Goal: Transaction & Acquisition: Purchase product/service

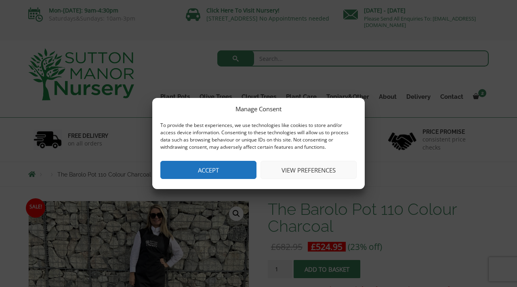
click at [236, 172] on button "Accept" at bounding box center [208, 170] width 96 height 18
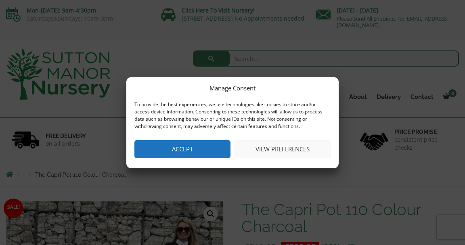
click at [168, 150] on button "Accept" at bounding box center [182, 149] width 96 height 18
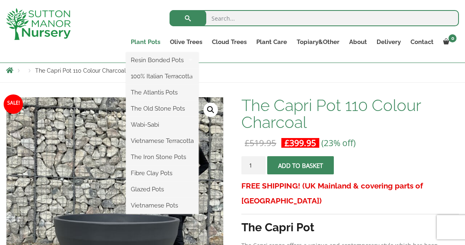
scroll to position [91, 0]
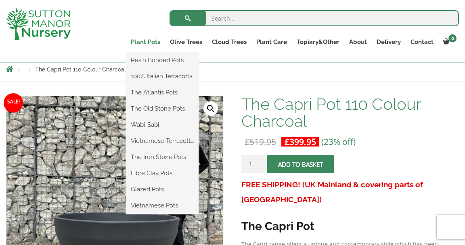
click at [145, 39] on link "Plant Pots" at bounding box center [145, 41] width 39 height 11
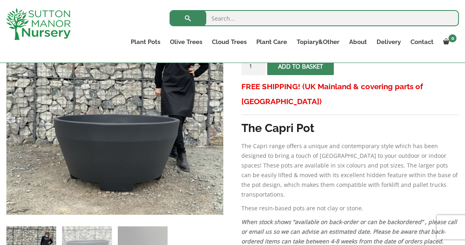
scroll to position [188, 0]
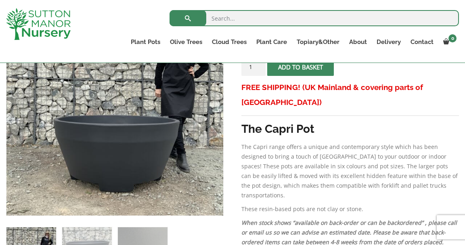
click at [436, 151] on p "The Capri range offers a unique and contemporary style which has been designed …" at bounding box center [350, 171] width 218 height 58
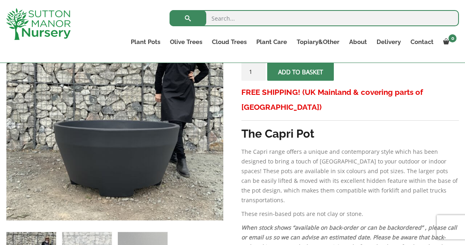
scroll to position [185, 0]
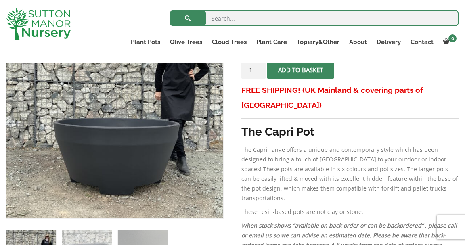
click at [389, 174] on p "The Capri range offers a unique and contemporary style which has been designed …" at bounding box center [350, 174] width 218 height 58
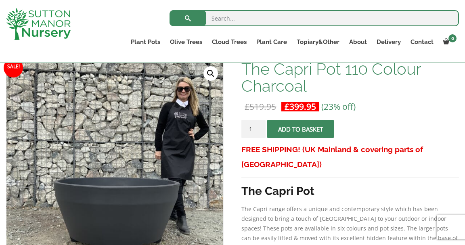
scroll to position [100, 0]
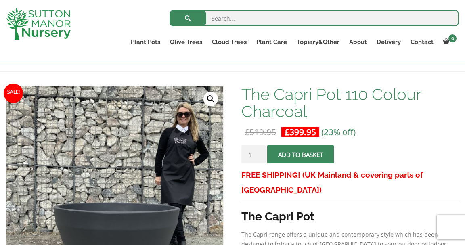
click at [300, 159] on button "Add to basket" at bounding box center [300, 154] width 67 height 18
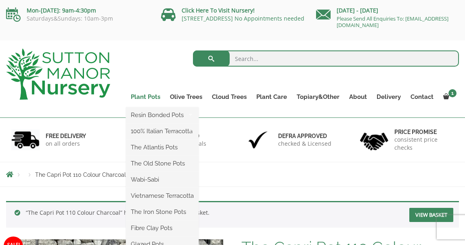
click at [152, 95] on link "Plant Pots" at bounding box center [145, 96] width 39 height 11
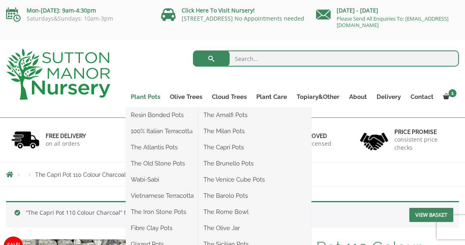
click at [157, 94] on link "Plant Pots" at bounding box center [145, 96] width 39 height 11
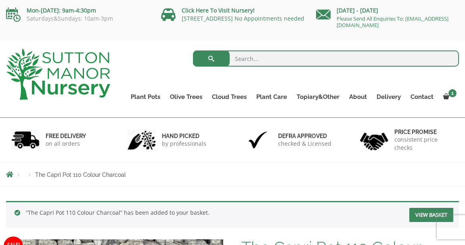
click at [156, 64] on div "Search for:" at bounding box center [290, 60] width 337 height 24
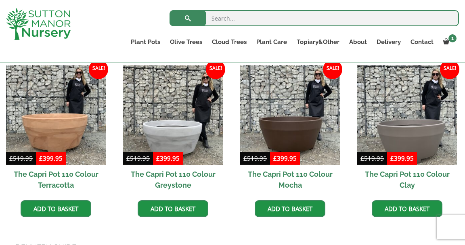
scroll to position [525, 0]
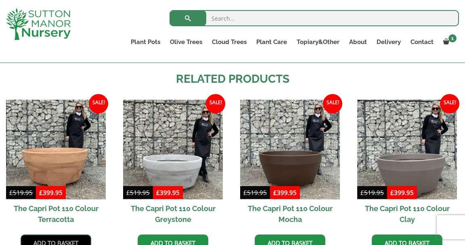
click at [71, 234] on link "Add to basket" at bounding box center [56, 242] width 71 height 17
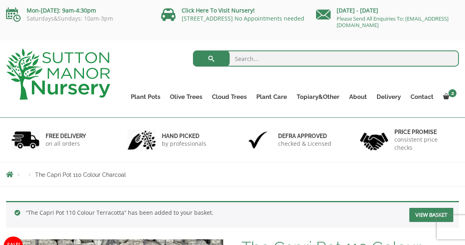
click at [259, 181] on div "Products The Capri Pot 110 Colour Charcoal" at bounding box center [232, 174] width 465 height 24
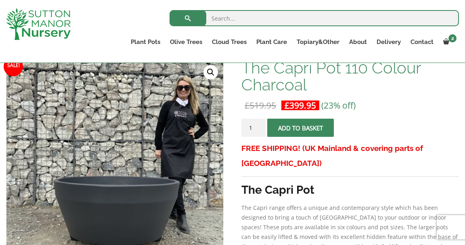
scroll to position [169, 0]
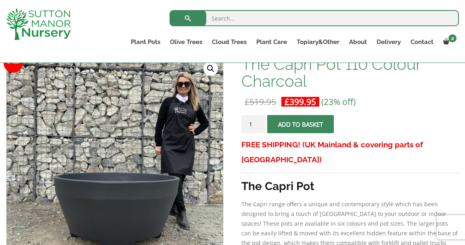
click at [259, 181] on strong "The Capri Pot" at bounding box center [277, 186] width 73 height 13
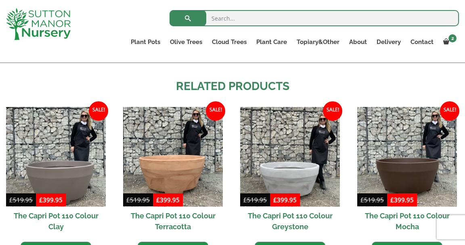
scroll to position [544, 0]
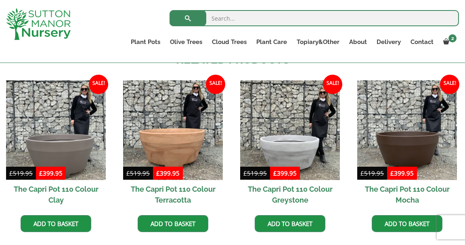
click at [244, 118] on img at bounding box center [290, 130] width 100 height 100
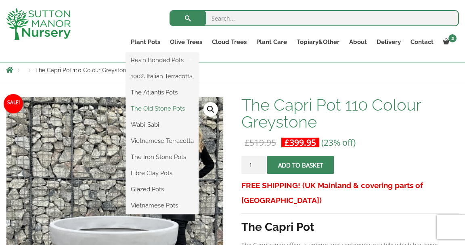
scroll to position [91, 0]
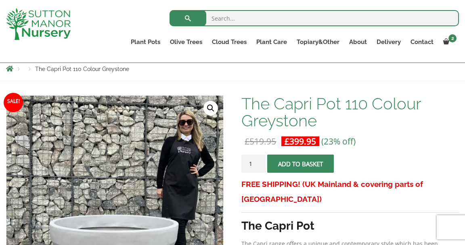
click at [121, 31] on div "Search for:" at bounding box center [279, 20] width 360 height 24
click at [247, 14] on input "search" at bounding box center [313, 18] width 289 height 16
click at [162, 58] on div "Search for: Plant Pots Resin Bonded Pots The Amalfi Pots The Milan Pots The Cap…" at bounding box center [279, 31] width 372 height 63
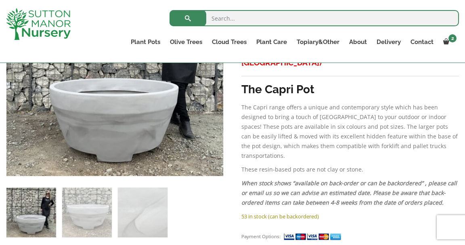
scroll to position [226, 0]
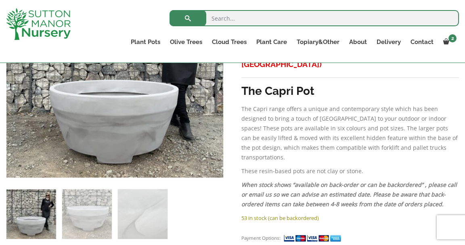
click at [38, 16] on img at bounding box center [38, 24] width 65 height 32
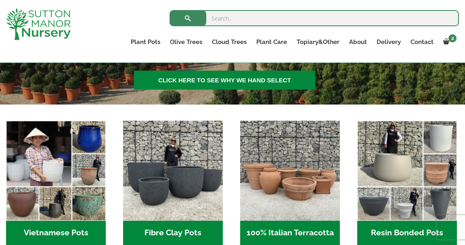
scroll to position [211, 0]
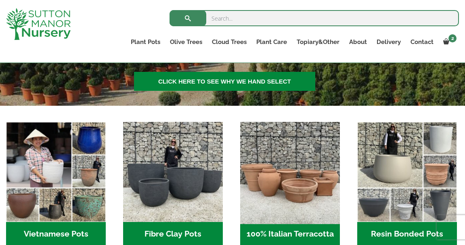
click at [308, 170] on img "Visit product category 100% Italian Terracotta" at bounding box center [290, 171] width 105 height 105
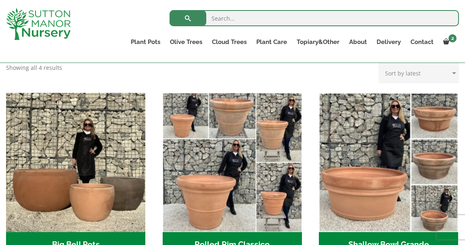
scroll to position [263, 0]
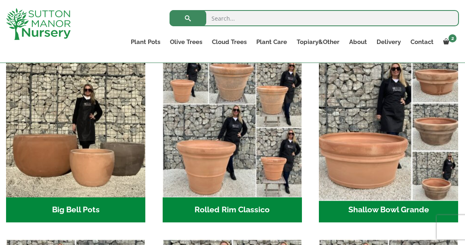
click at [394, 153] on img "Visit product category Shallow Bowl Grande" at bounding box center [389, 128] width 146 height 146
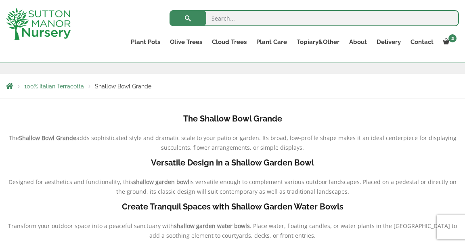
scroll to position [140, 0]
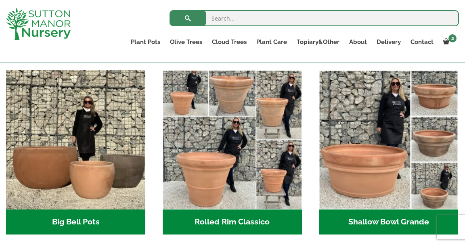
scroll to position [263, 0]
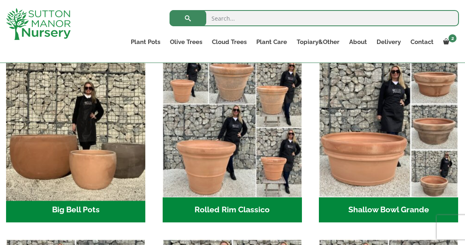
click at [93, 161] on img "Visit product category Big Bell Pots" at bounding box center [75, 128] width 146 height 146
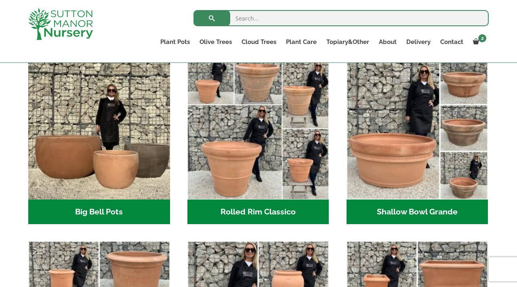
scroll to position [261, 0]
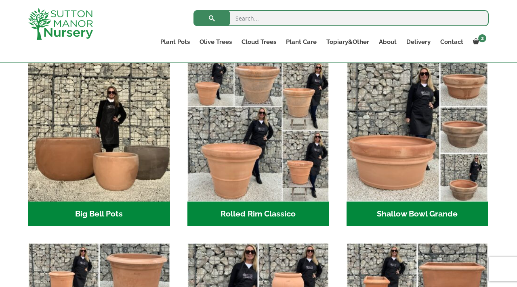
click at [174, 146] on ul "Big Bell Pots (10) Rolled Rim Classico (7) Shallow Bowl Grande (2) Cylinders Tr…" at bounding box center [258, 243] width 460 height 366
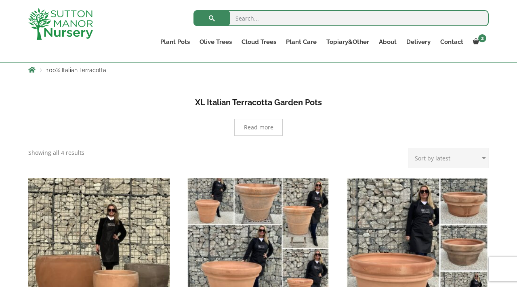
scroll to position [142, 0]
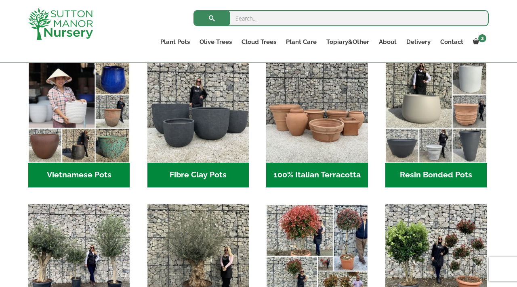
scroll to position [204, 0]
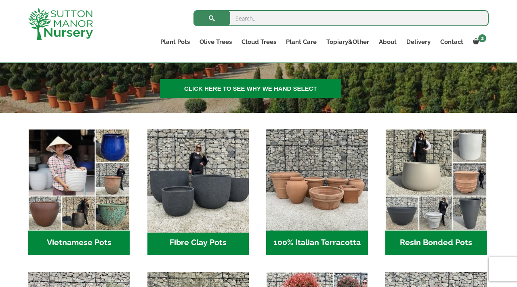
click at [195, 197] on img "Visit product category Fibre Clay Pots" at bounding box center [197, 180] width 107 height 107
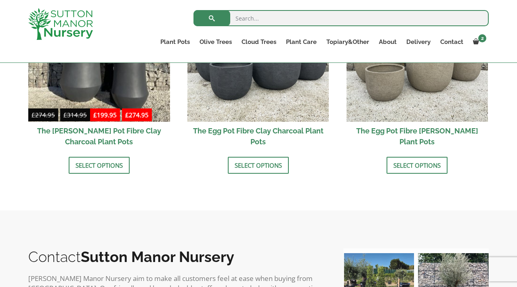
scroll to position [322, 0]
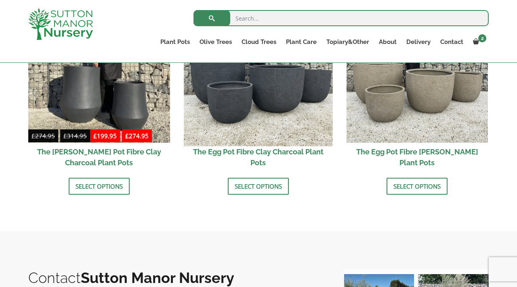
click at [261, 130] on img at bounding box center [258, 72] width 149 height 149
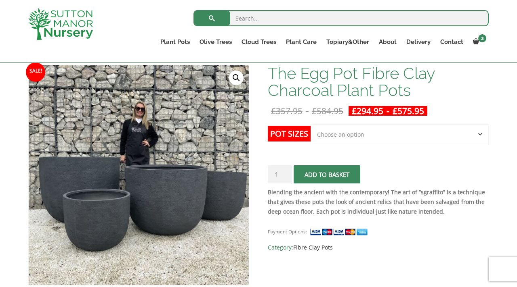
scroll to position [118, 0]
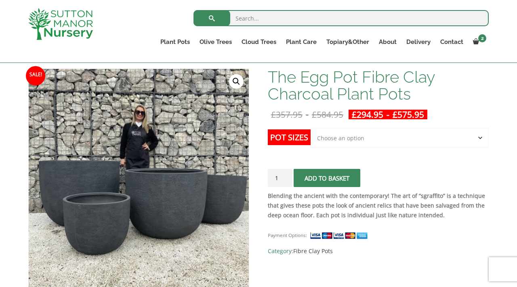
click at [360, 74] on h1 "The Egg Pot Fibre Clay Charcoal Plant Pots" at bounding box center [378, 86] width 221 height 34
